Goal: Check status: Check status

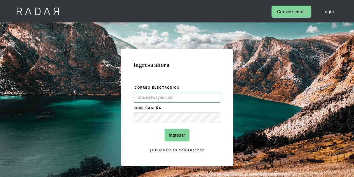
type input "[PERSON_NAME][EMAIL_ADDRESS][DOMAIN_NAME]"
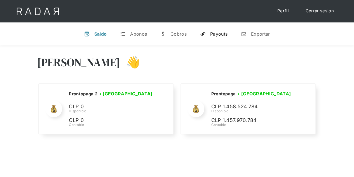
click at [222, 34] on div "Payouts" at bounding box center [218, 34] width 17 height 6
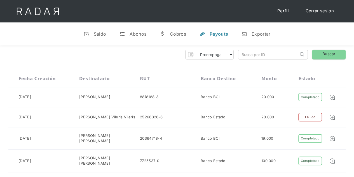
click at [249, 54] on input "search" at bounding box center [268, 54] width 60 height 9
paste input "bd7e360d-650f-4fd7-ac56-8b04a3fae5da"
type input "bd7e360d-650f-4fd7-ac56-8b04a3fae5da"
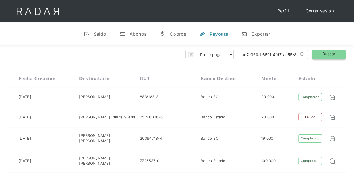
click at [337, 54] on link "Buscar" at bounding box center [329, 55] width 34 height 10
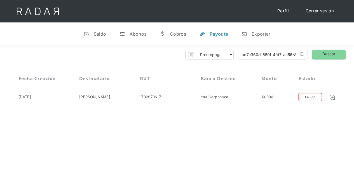
scroll to position [0, 25]
drag, startPoint x: 240, startPoint y: 55, endPoint x: 310, endPoint y: 50, distance: 70.2
click at [310, 50] on div "Prontopaga Prontopaga 2 Thank you! Your submission has been received! Oops! Som…" at bounding box center [177, 55] width 338 height 10
paste input "582b2914-1474-40ea-b1da-b4fb2ee55980"
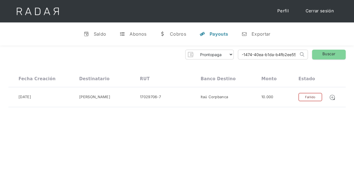
scroll to position [0, 26]
type input "582b2914-1474-40ea-b1da-b4fb2ee55980"
click at [324, 54] on link "Buscar" at bounding box center [329, 55] width 34 height 10
drag, startPoint x: 240, startPoint y: 53, endPoint x: 356, endPoint y: 54, distance: 116.0
click at [354, 54] on html "Cargando... Cerrar sesión Perfil v Saldo t Abonos w Cobros y Payouts n Exportar…" at bounding box center [177, 88] width 354 height 177
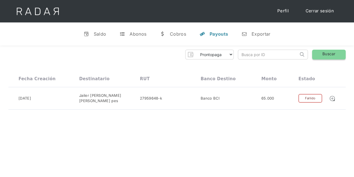
scroll to position [0, 0]
paste input "abb10179-3496-4767-8973-8b0d44ad4b11"
click input "Search" at bounding box center [0, 0] width 0 height 0
click at [280, 55] on input "abb10179-3496-4767-8973-8b0d44ad4b11" at bounding box center [268, 54] width 60 height 9
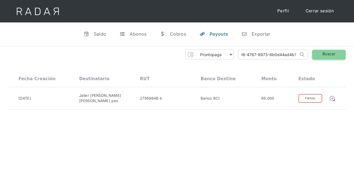
click at [332, 52] on link "Buscar" at bounding box center [329, 55] width 34 height 10
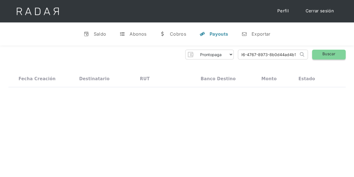
scroll to position [0, 0]
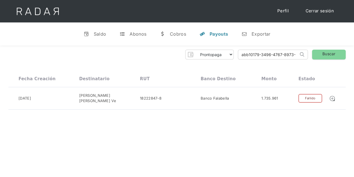
drag, startPoint x: 277, startPoint y: 54, endPoint x: 222, endPoint y: 54, distance: 54.9
click at [222, 54] on div "Prontopaga Prontopaga 2 Thank you! Your submission has been received! Oops! Som…" at bounding box center [177, 55] width 338 height 10
type input "67-8973-8b0d44ad4b11"
drag, startPoint x: 288, startPoint y: 54, endPoint x: 216, endPoint y: 54, distance: 72.0
click at [216, 54] on div "Prontopaga Prontopaga 2 Thank you! Your submission has been received! Oops! Som…" at bounding box center [177, 55] width 338 height 10
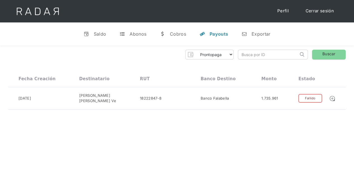
click at [243, 54] on input "search" at bounding box center [268, 54] width 60 height 9
paste input "5c65f33b-c497-4042-970a-33ca549cb9e9"
type input "5c65f33b-c497-4042-970a-33ca549cb9e9"
click at [327, 52] on link "Buscar" at bounding box center [329, 55] width 34 height 10
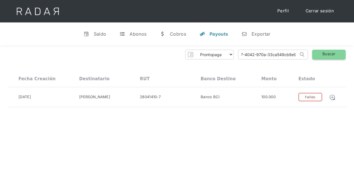
drag, startPoint x: 242, startPoint y: 54, endPoint x: 315, endPoint y: 54, distance: 72.9
click at [315, 54] on div "Prontopaga Prontopaga 2 Thank you! Your submission has been received! Oops! Som…" at bounding box center [177, 55] width 338 height 10
paste input "53a4b596-b720-471b-8ac6-394b121b6d4c"
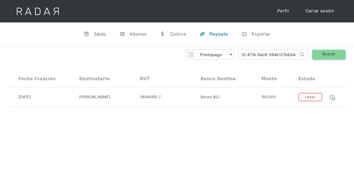
type input "53a4b596-b720-471b-8ac6-394b121b6d4c"
click at [326, 54] on link "Buscar" at bounding box center [329, 55] width 34 height 10
drag, startPoint x: 241, startPoint y: 55, endPoint x: 346, endPoint y: 55, distance: 104.5
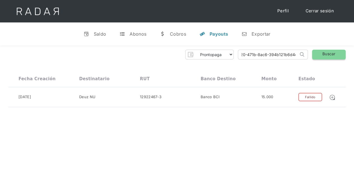
click at [346, 55] on div "Prontopaga Prontopaga 2 Thank you! Your submission has been received! Oops! Som…" at bounding box center [177, 55] width 338 height 10
paste input "1bc0a286-dca3-4c4b-bca5-6c276dd57613"
type input "1bc0a286-dca3-4c4b-bca5-6c276dd57613"
click at [331, 56] on link "Buscar" at bounding box center [329, 55] width 34 height 10
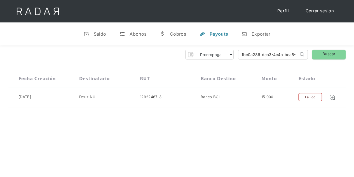
scroll to position [0, 27]
drag, startPoint x: 242, startPoint y: 55, endPoint x: 358, endPoint y: 54, distance: 116.6
click at [354, 54] on html "Cargando... Cerrar sesión Perfil v Saldo t Abonos w Cobros y Payouts n Exportar…" at bounding box center [177, 88] width 354 height 177
paste input "4ff04e4f-b22e-4260-a36c-d14947ddff21"
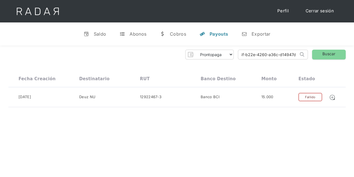
scroll to position [0, 23]
click at [329, 53] on link "Buscar" at bounding box center [329, 55] width 34 height 10
drag, startPoint x: 243, startPoint y: 55, endPoint x: 341, endPoint y: 49, distance: 98.0
click at [341, 52] on div "Prontopaga Prontopaga 2 Thank you! Your submission has been received! Oops! Som…" at bounding box center [177, 55] width 338 height 10
type input "4"
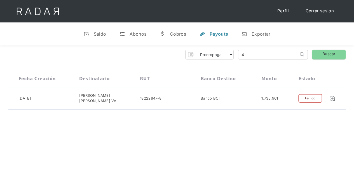
scroll to position [0, 0]
paste input "84a86c04-6b88-47a4-9fea-e0de152acc3b"
type input "84a86c04-6b88-47a4-9fea-e0de152acc3b"
click at [330, 53] on link "Buscar" at bounding box center [329, 55] width 34 height 10
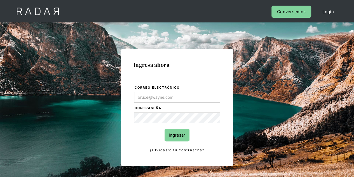
type input "[PERSON_NAME][EMAIL_ADDRESS][DOMAIN_NAME]"
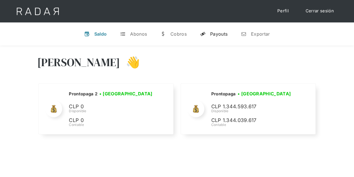
click at [218, 33] on div "Payouts" at bounding box center [218, 34] width 17 height 6
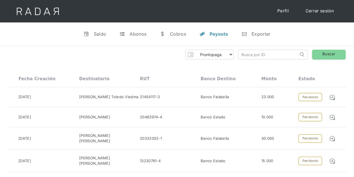
click at [245, 55] on input "search" at bounding box center [268, 54] width 60 height 9
paste input "84a86c04-6b88-47a4-9fea-e0de152acc3b"
type input "84a86c04-6b88-47a4-9fea-e0de152acc3b"
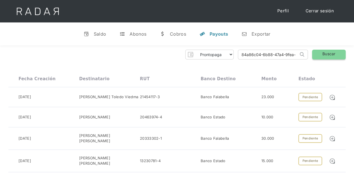
click at [331, 52] on link "Buscar" at bounding box center [329, 55] width 34 height 10
